Goal: Transaction & Acquisition: Purchase product/service

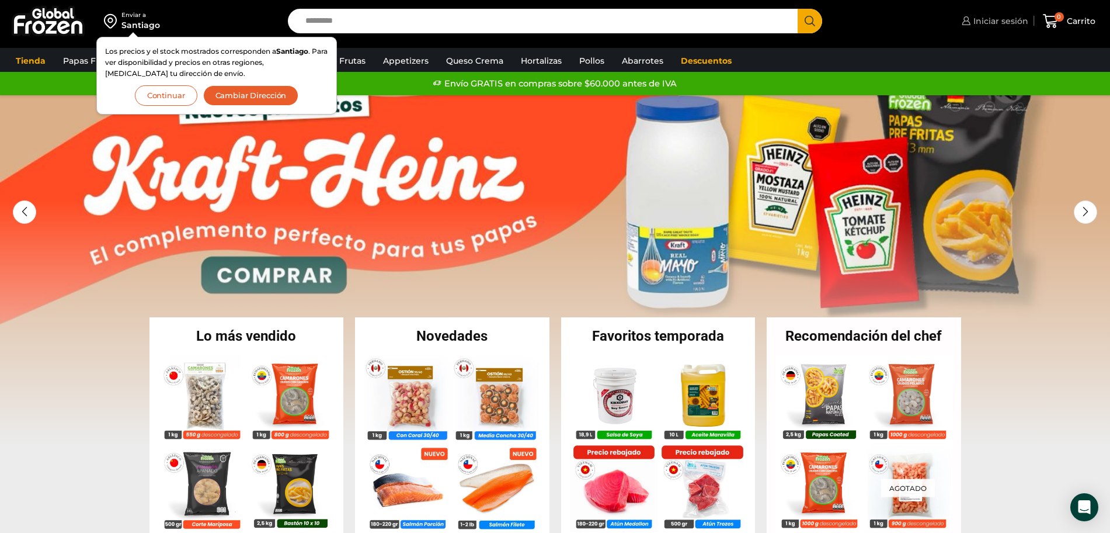
click at [1005, 28] on link "Iniciar sesión" at bounding box center [994, 20] width 70 height 23
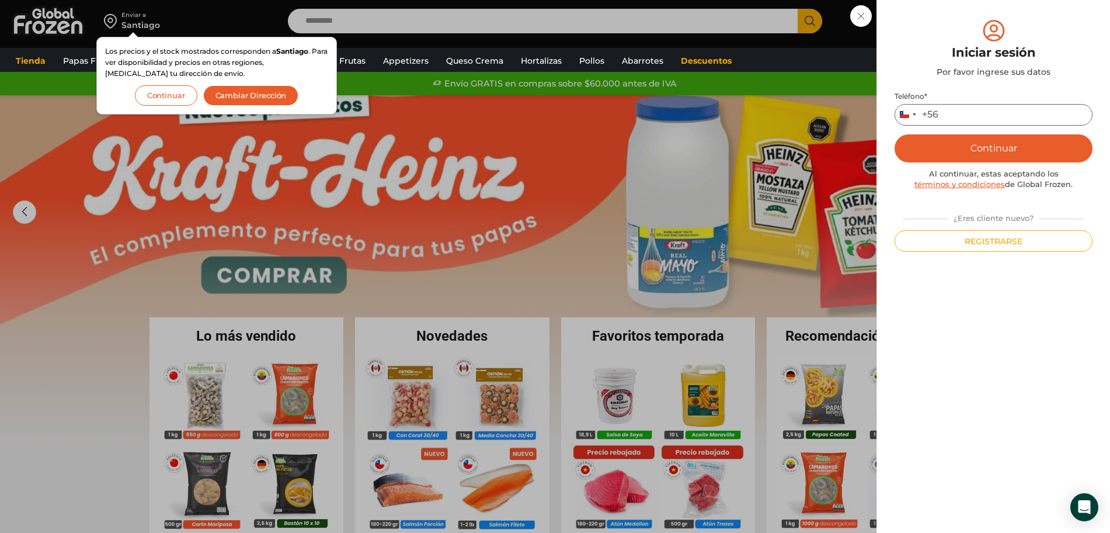
click at [1008, 110] on input "Teléfono *" at bounding box center [994, 115] width 198 height 22
type input "*********"
click at [998, 144] on button "Continuar" at bounding box center [994, 148] width 198 height 28
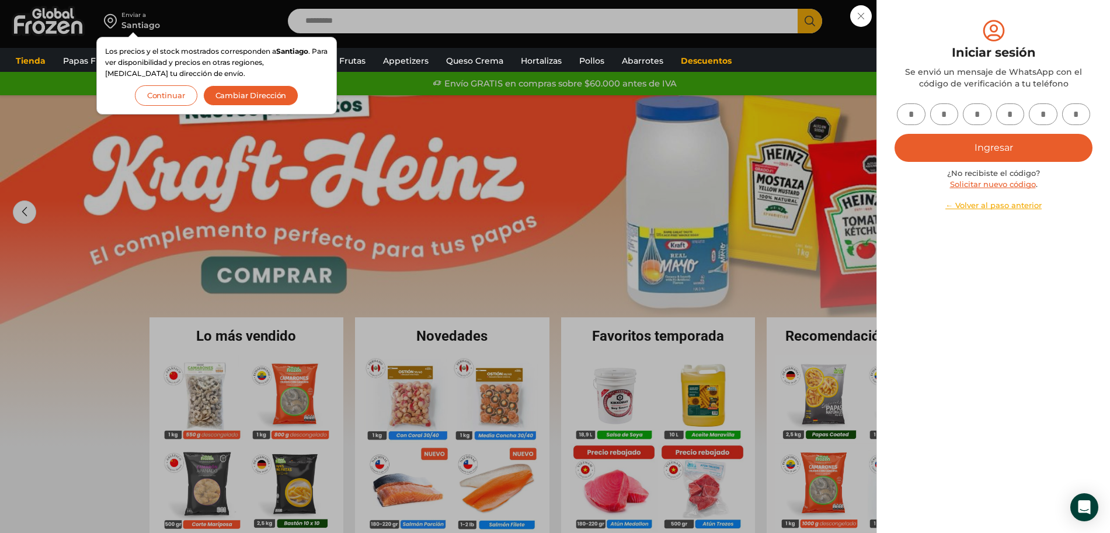
click at [905, 111] on input "text" at bounding box center [911, 114] width 29 height 22
click at [152, 91] on button "Continuar" at bounding box center [166, 95] width 63 height 20
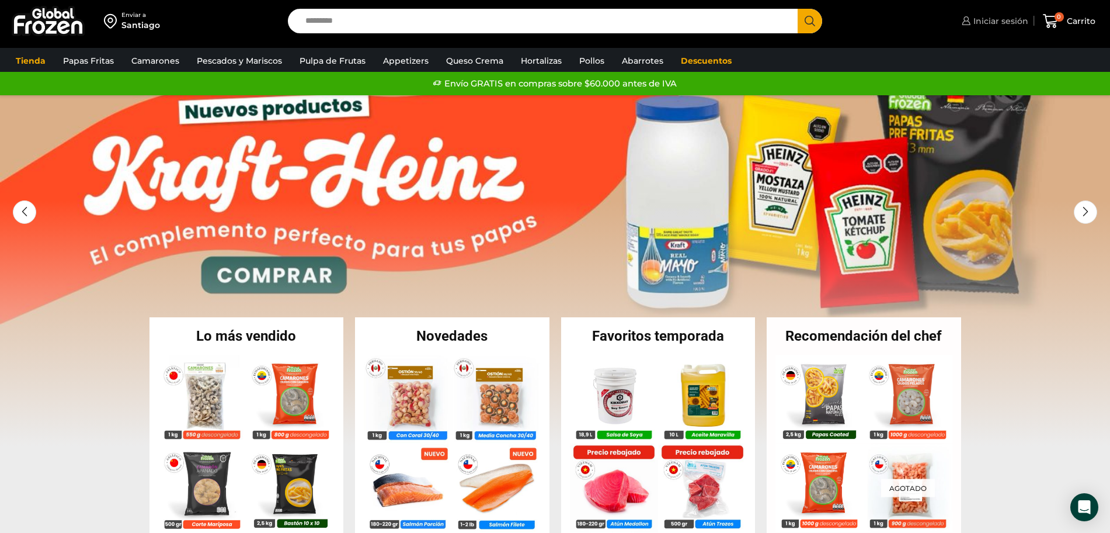
click at [1004, 23] on span "Iniciar sesión" at bounding box center [1000, 21] width 58 height 12
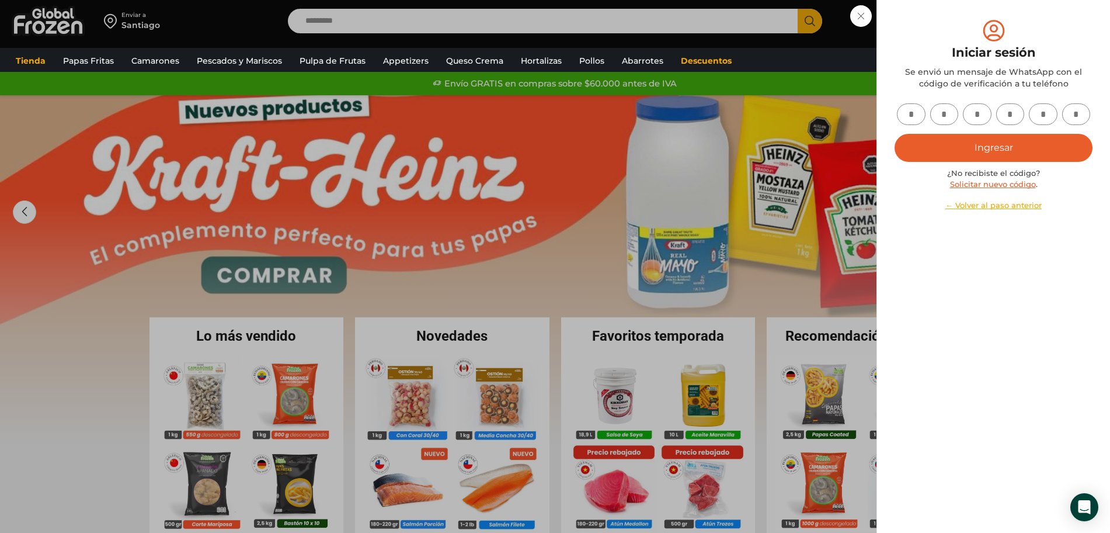
click at [919, 113] on input "text" at bounding box center [911, 114] width 29 height 22
type input "*"
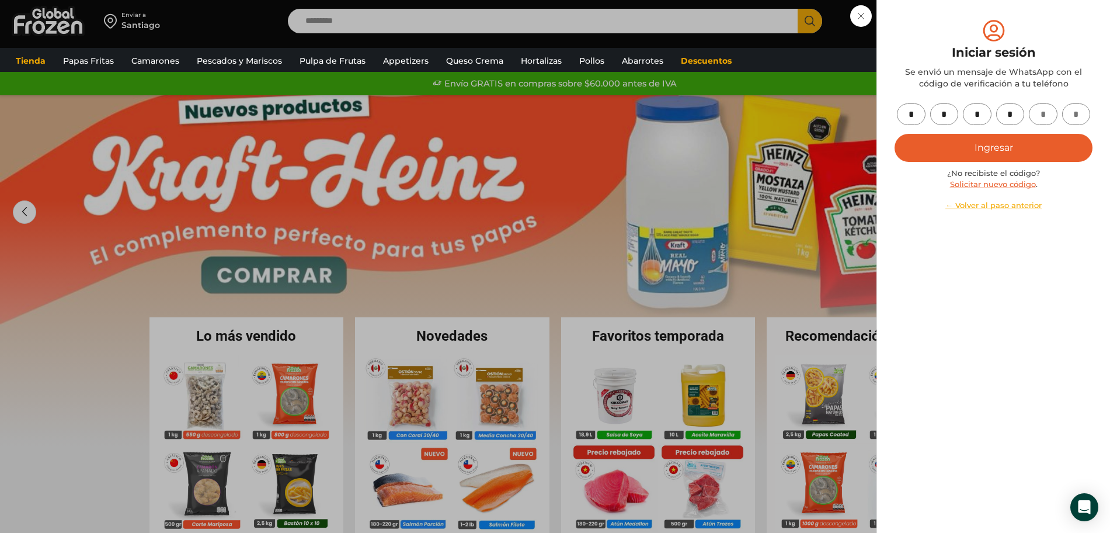
type input "*"
click at [1020, 151] on button "Ingresar" at bounding box center [994, 148] width 198 height 28
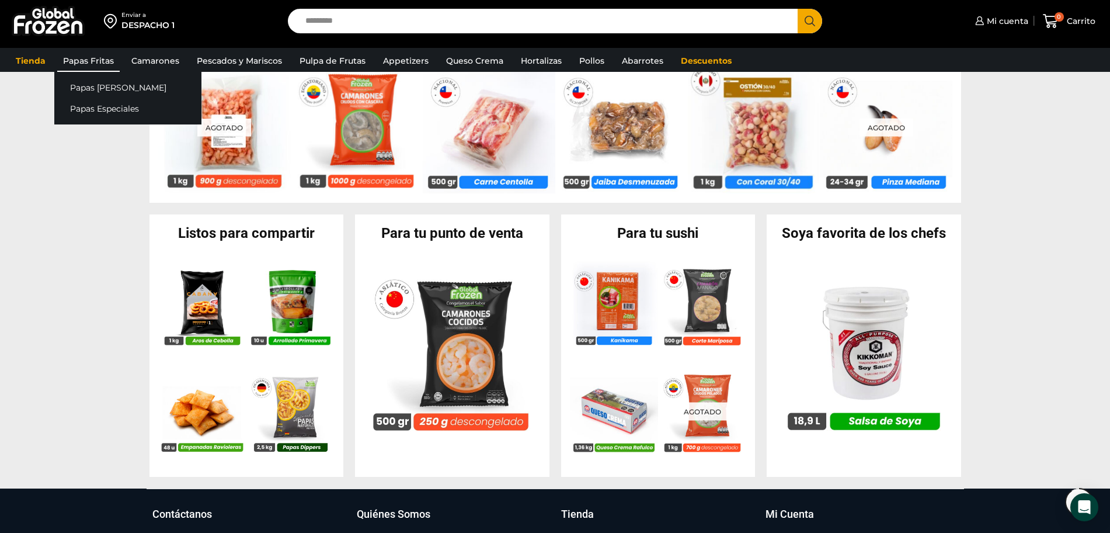
scroll to position [968, 0]
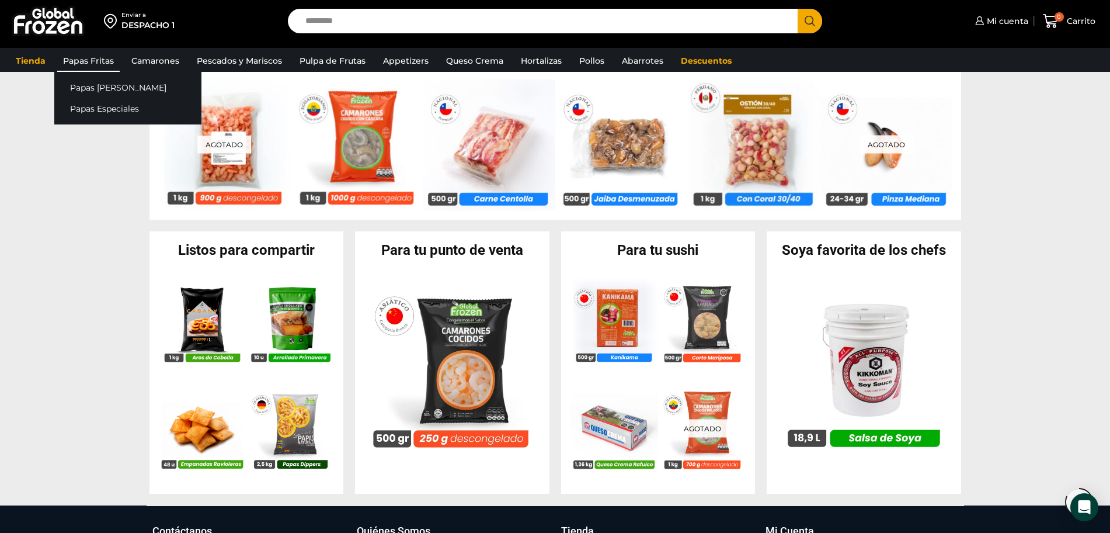
click at [80, 63] on link "Papas Fritas" at bounding box center [88, 61] width 63 height 22
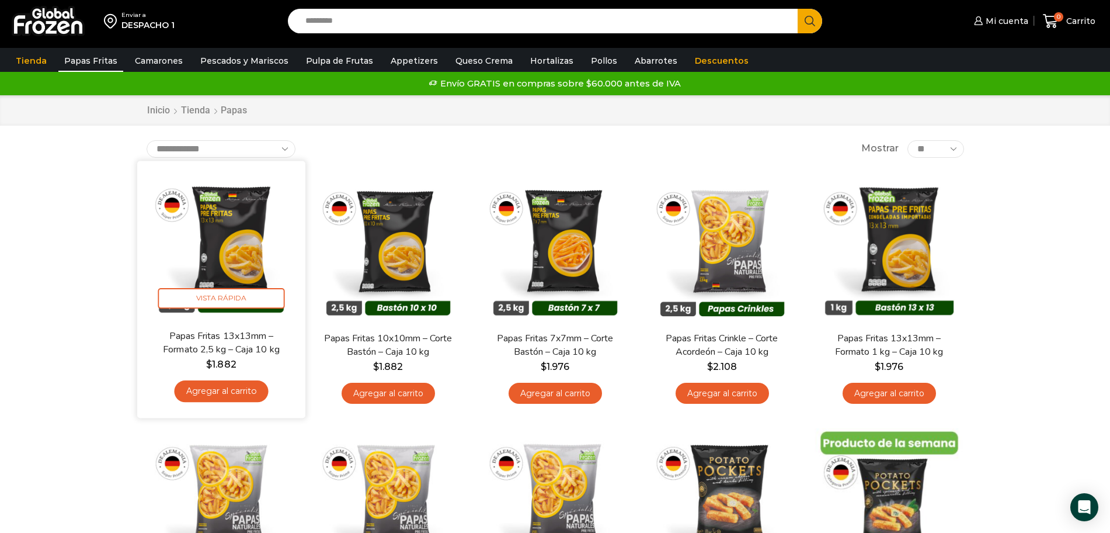
click at [228, 385] on link "Agregar al carrito" at bounding box center [221, 391] width 94 height 22
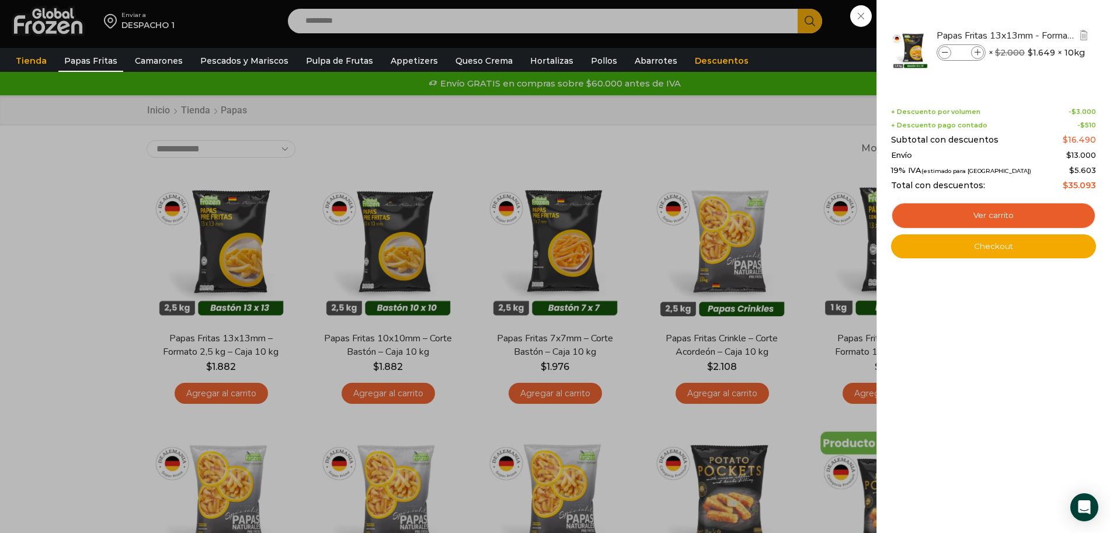
click at [981, 49] on span at bounding box center [977, 52] width 13 height 13
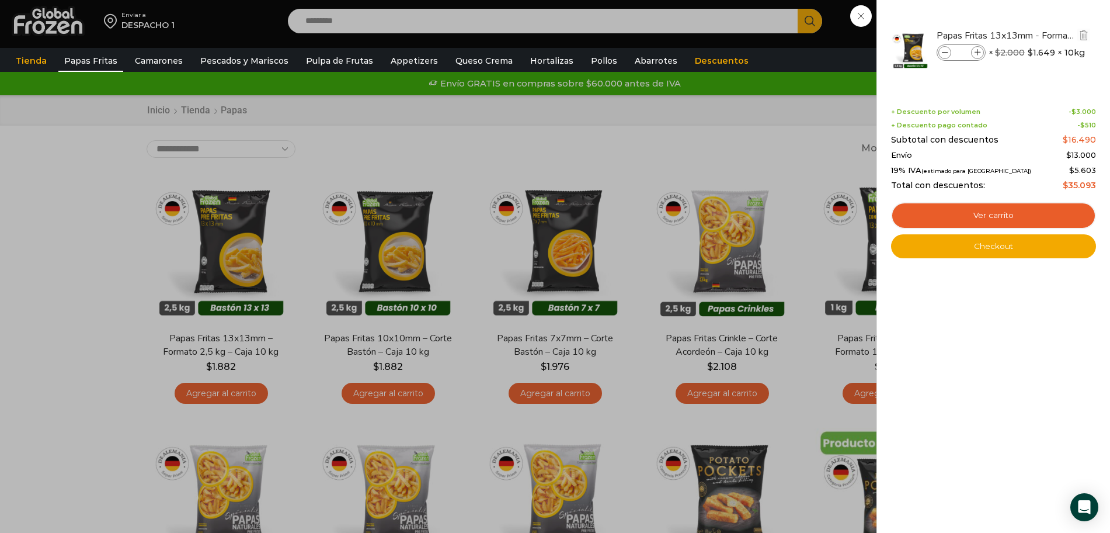
click at [981, 49] on span at bounding box center [977, 52] width 13 height 13
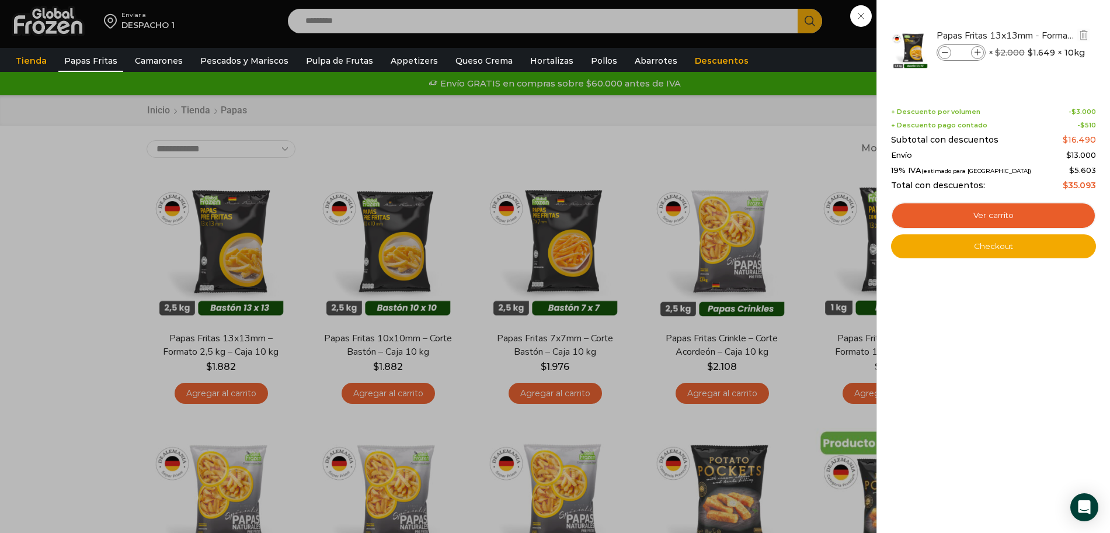
type input "**"
click at [1024, 211] on link "Ver carrito" at bounding box center [993, 215] width 205 height 27
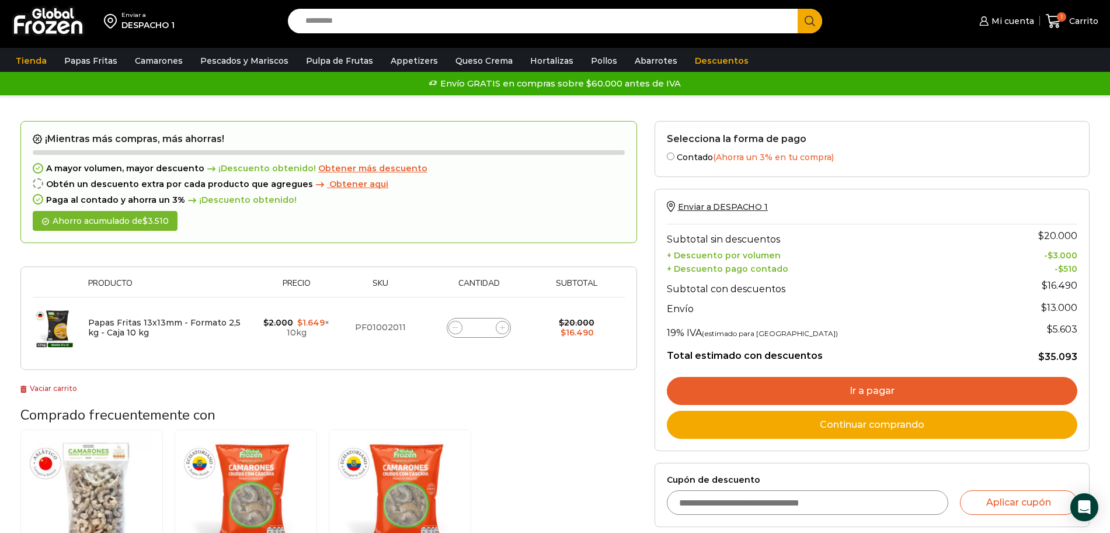
click at [496, 336] on div "Papas Fritas 13x13mm - Formato 2,5 kg - Caja 10 kg cantidad *" at bounding box center [479, 328] width 64 height 20
click at [500, 330] on icon at bounding box center [502, 327] width 5 height 5
type input "*"
click at [500, 333] on form "¡Mientras más compras, más ahorras! A mayor volumen, mayor descuento ¡Descuento…" at bounding box center [328, 245] width 617 height 249
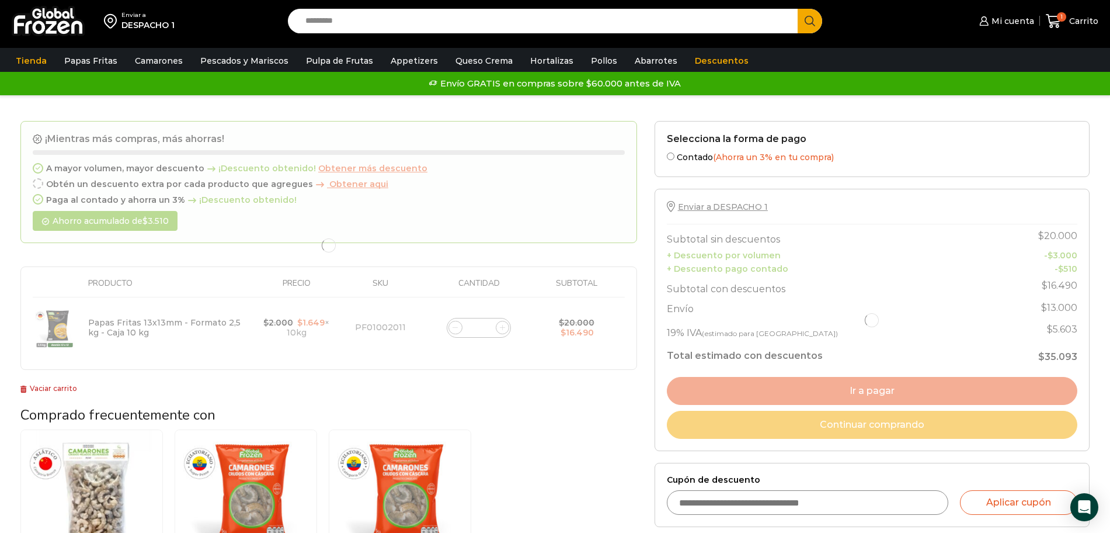
click at [500, 333] on div at bounding box center [328, 245] width 617 height 249
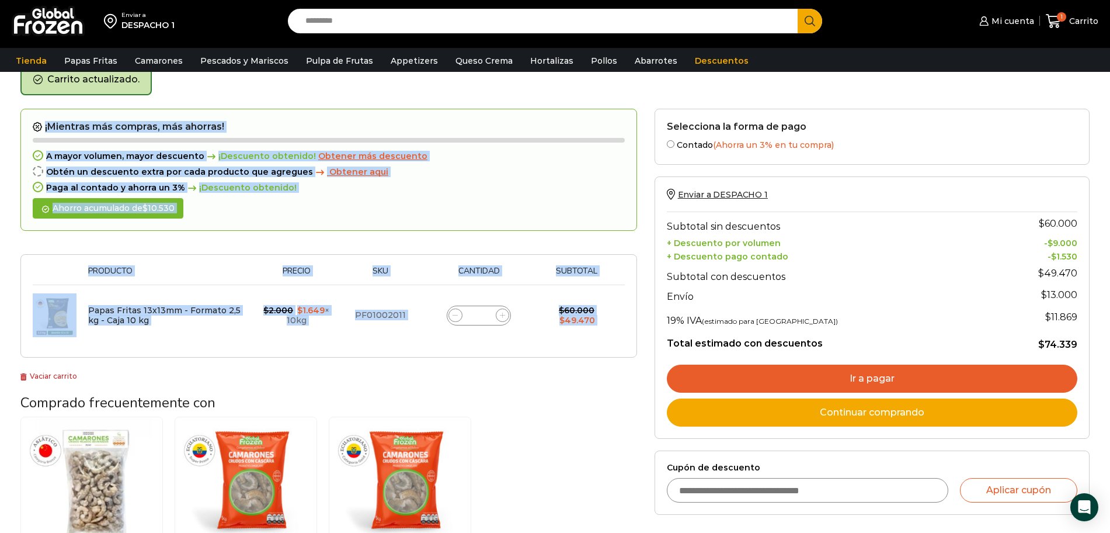
scroll to position [60, 0]
click at [505, 313] on span at bounding box center [503, 315] width 14 height 14
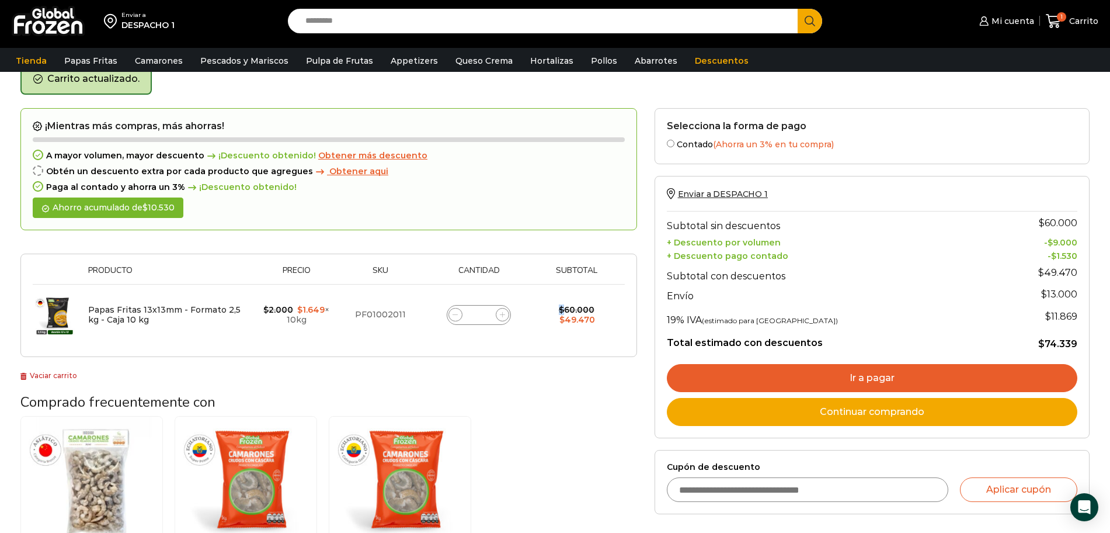
click at [505, 313] on span at bounding box center [503, 315] width 14 height 14
type input "*"
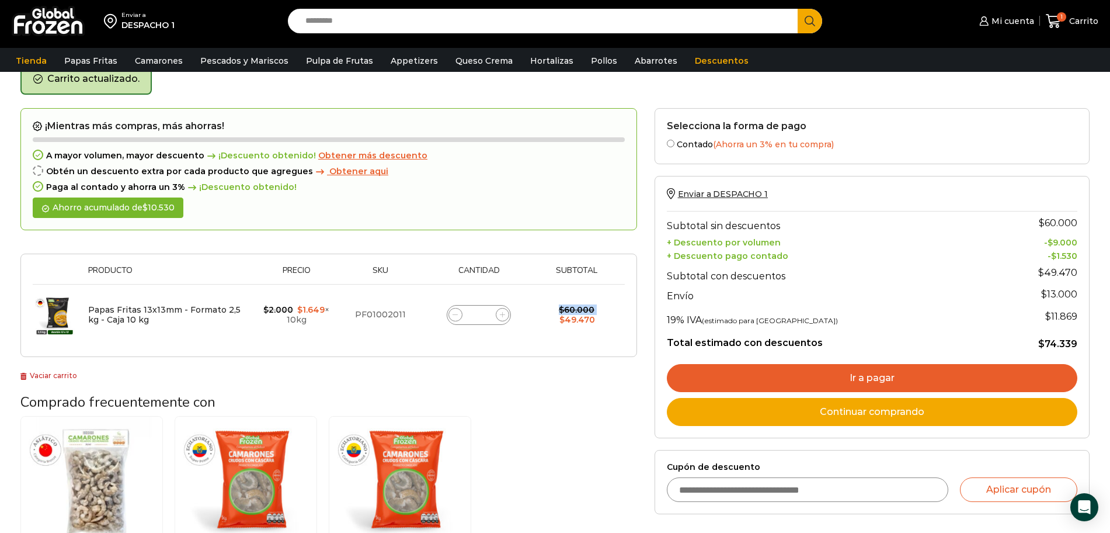
click at [505, 313] on form "¡Mientras más compras, más ahorras! A mayor volumen, mayor descuento ¡Descuento…" at bounding box center [328, 232] width 617 height 249
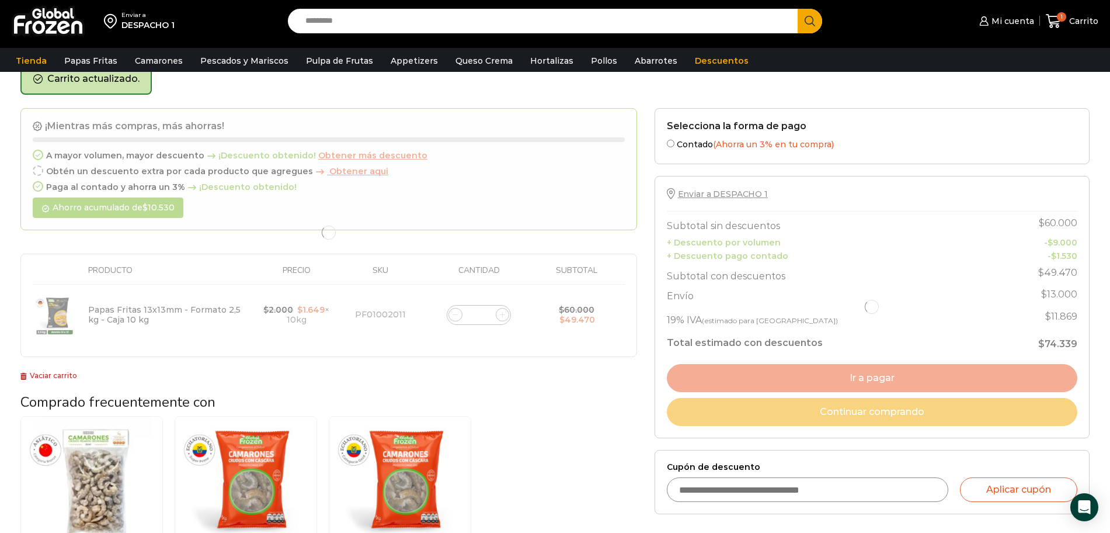
click at [505, 313] on div at bounding box center [328, 232] width 617 height 249
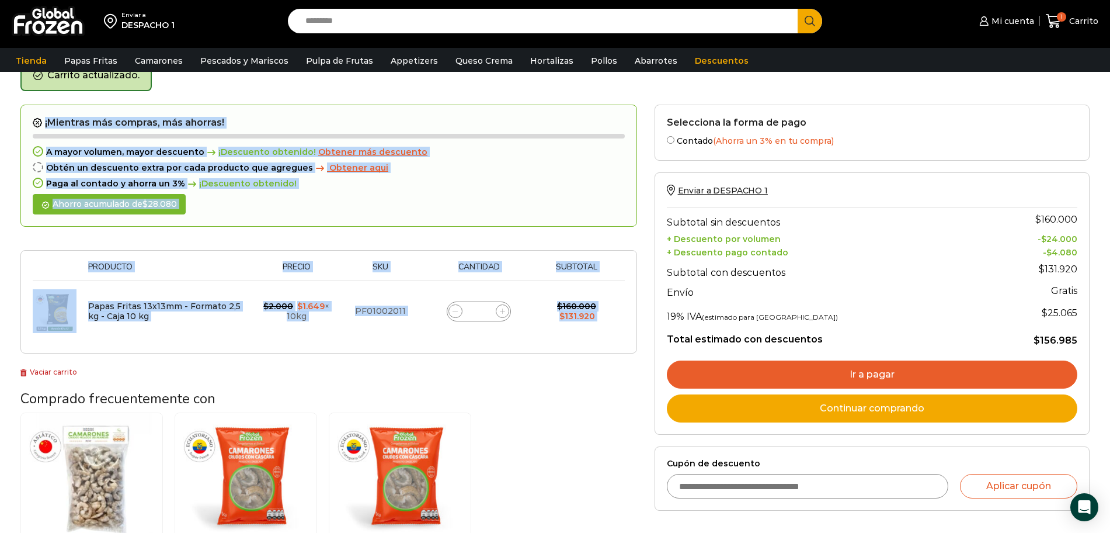
click at [505, 313] on span at bounding box center [503, 311] width 14 height 14
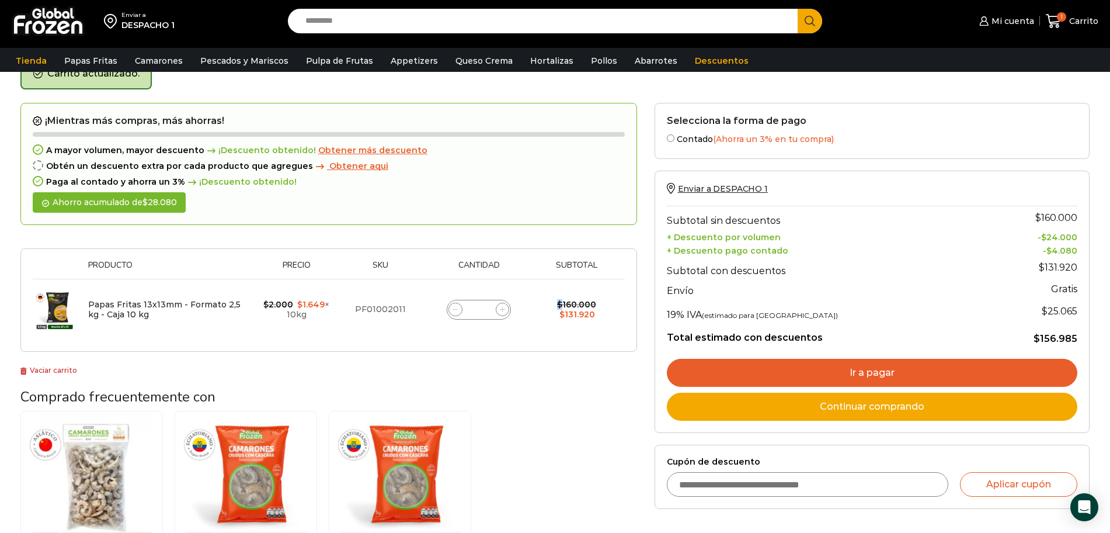
click at [505, 313] on span at bounding box center [503, 310] width 14 height 14
click at [505, 313] on span at bounding box center [503, 309] width 14 height 14
type input "**"
click at [923, 363] on link "Ir a pagar" at bounding box center [872, 372] width 411 height 28
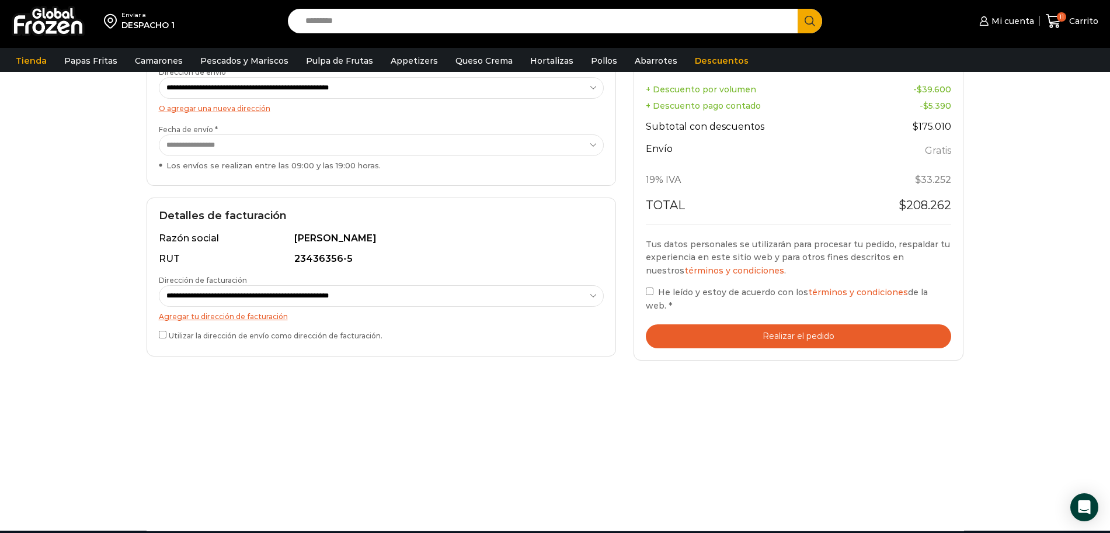
scroll to position [219, 0]
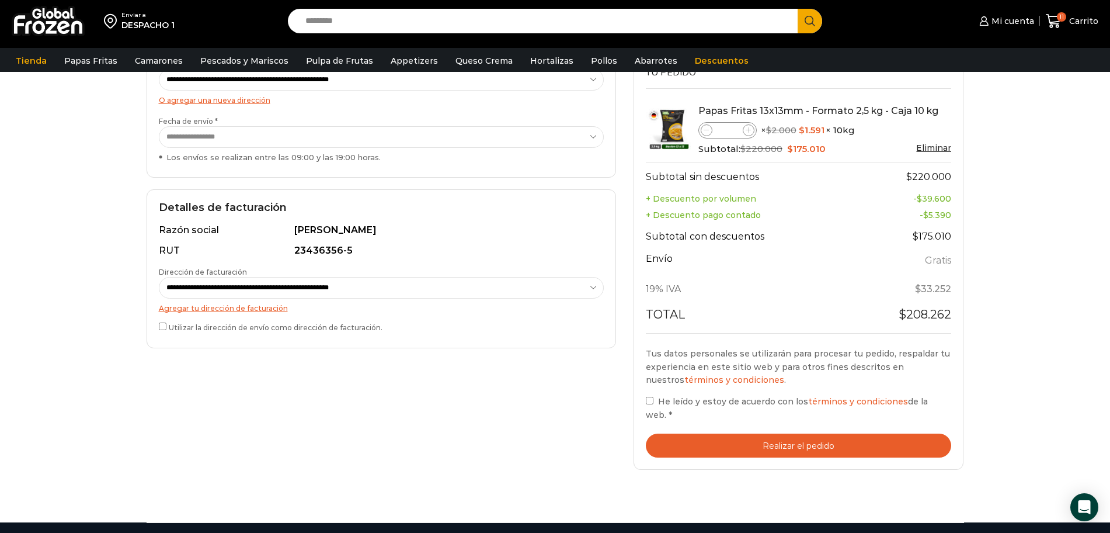
click at [645, 416] on div "Tu pedido Product Papas Fritas 13x13mm - Formato 2,5 kg - Caja 10 kg Papas Frit…" at bounding box center [799, 261] width 331 height 415
click at [722, 452] on button "Realizar el pedido" at bounding box center [799, 445] width 306 height 24
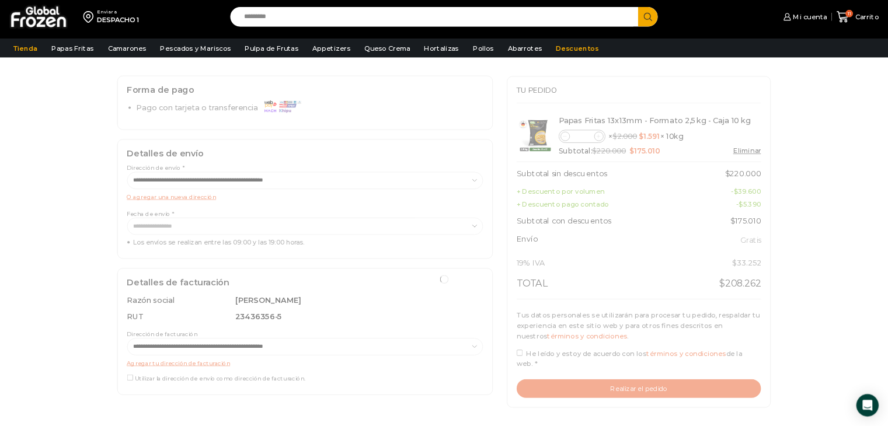
scroll to position [72, 0]
